Goal: Transaction & Acquisition: Purchase product/service

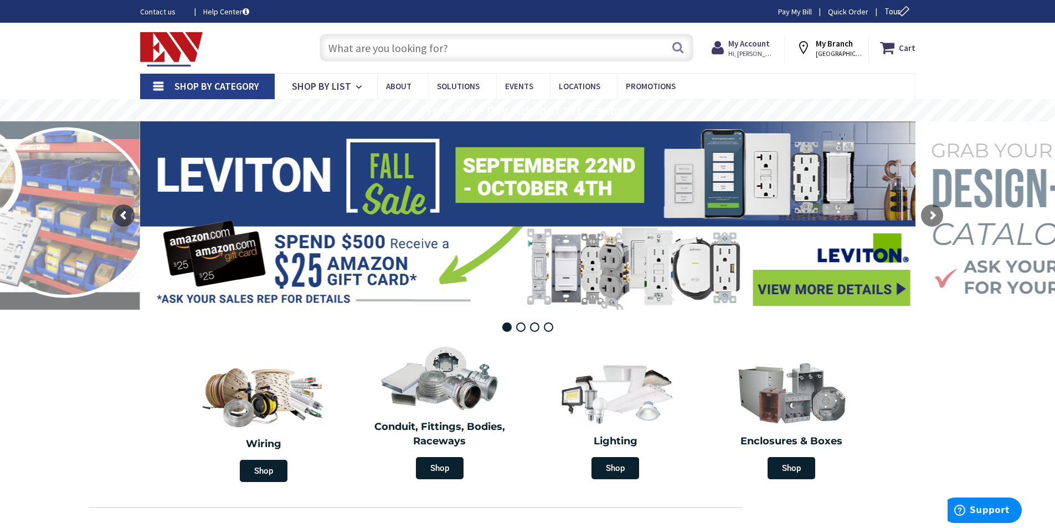
click at [329, 45] on input "text" at bounding box center [507, 48] width 374 height 28
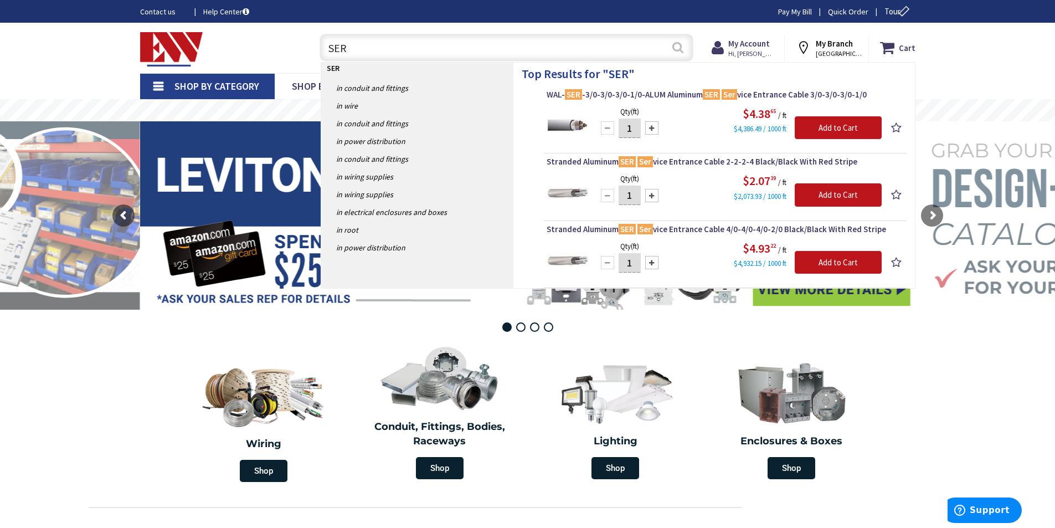
type input "SER"
click at [676, 45] on button "Search" at bounding box center [678, 47] width 14 height 25
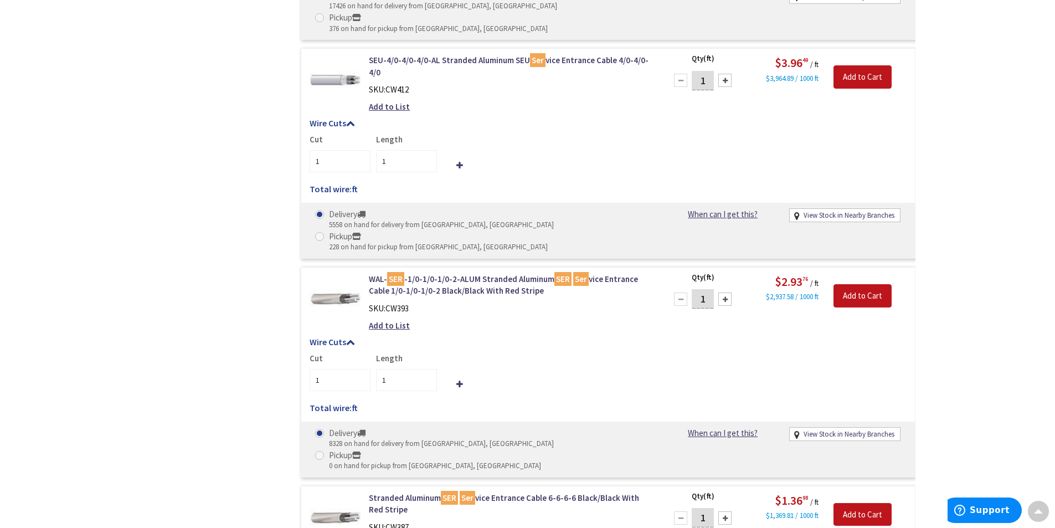
scroll to position [989, 0]
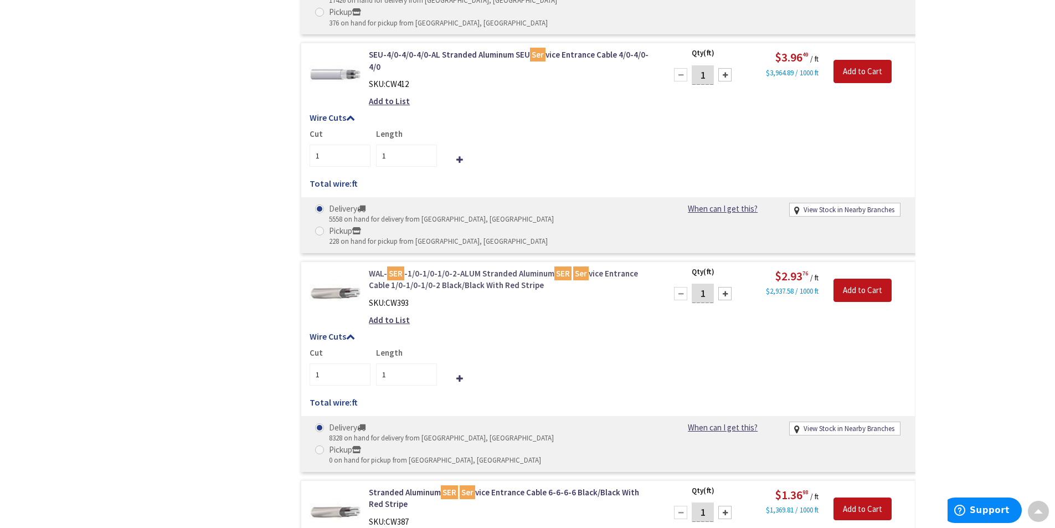
click at [445, 268] on link "WAL- SER -1/0-1/0-1/0-2-ALUM Stranded Aluminum SER Ser vice Entrance Cable 1/0-…" at bounding box center [510, 280] width 282 height 24
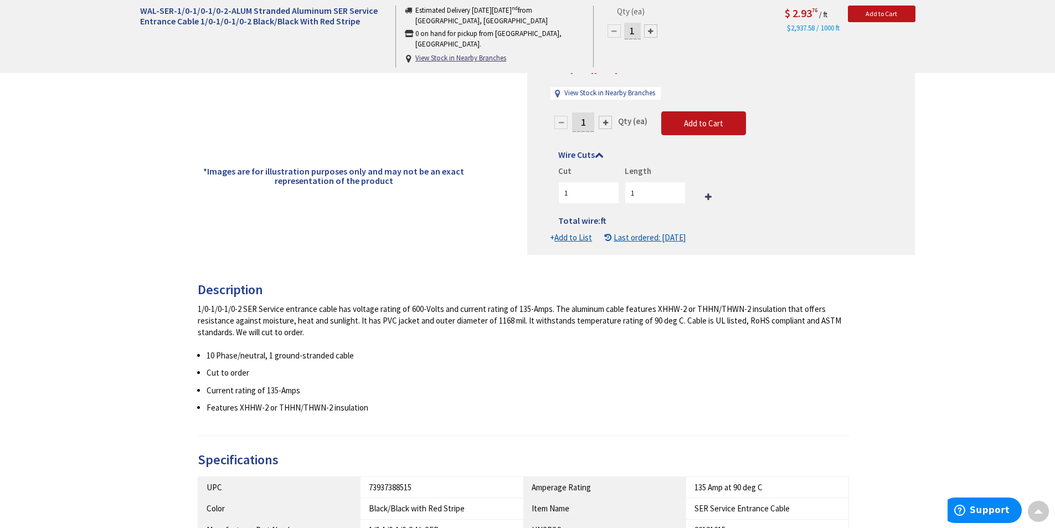
scroll to position [271, 0]
